Goal: Check status: Check status

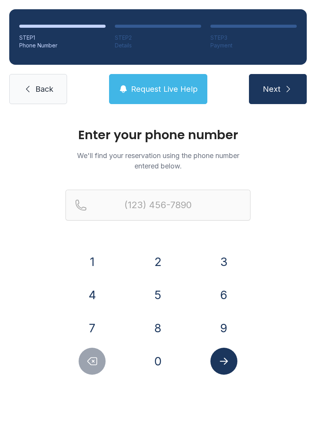
click at [96, 291] on button "4" at bounding box center [92, 295] width 27 height 27
click at [163, 358] on button "0" at bounding box center [158, 361] width 27 height 27
click at [95, 296] on button "4" at bounding box center [92, 295] width 27 height 27
click at [226, 294] on button "6" at bounding box center [224, 295] width 27 height 27
click at [165, 265] on button "2" at bounding box center [158, 261] width 27 height 27
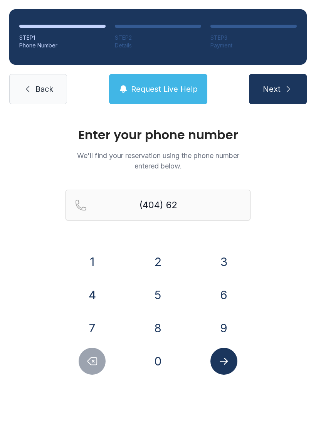
click at [218, 254] on button "3" at bounding box center [224, 261] width 27 height 27
click at [227, 326] on button "9" at bounding box center [224, 328] width 27 height 27
click at [224, 257] on button "3" at bounding box center [224, 261] width 27 height 27
click at [96, 252] on button "1" at bounding box center [92, 261] width 27 height 27
click at [100, 326] on button "7" at bounding box center [92, 328] width 27 height 27
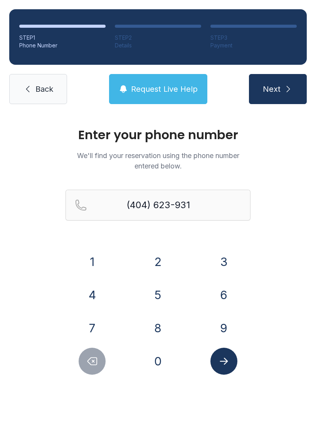
type input "[PHONE_NUMBER]"
click at [228, 362] on icon "Submit lookup form" at bounding box center [224, 362] width 12 height 12
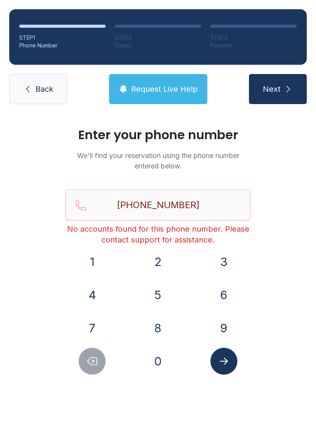
click at [42, 85] on span "Back" at bounding box center [44, 89] width 18 height 11
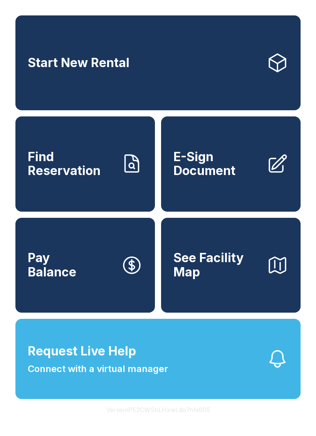
click at [184, 365] on button "Request Live Help Connect with a virtual manager" at bounding box center [158, 359] width 286 height 80
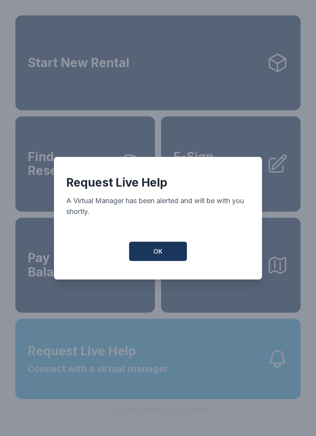
click at [164, 257] on button "OK" at bounding box center [158, 251] width 58 height 19
